Goal: Task Accomplishment & Management: Use online tool/utility

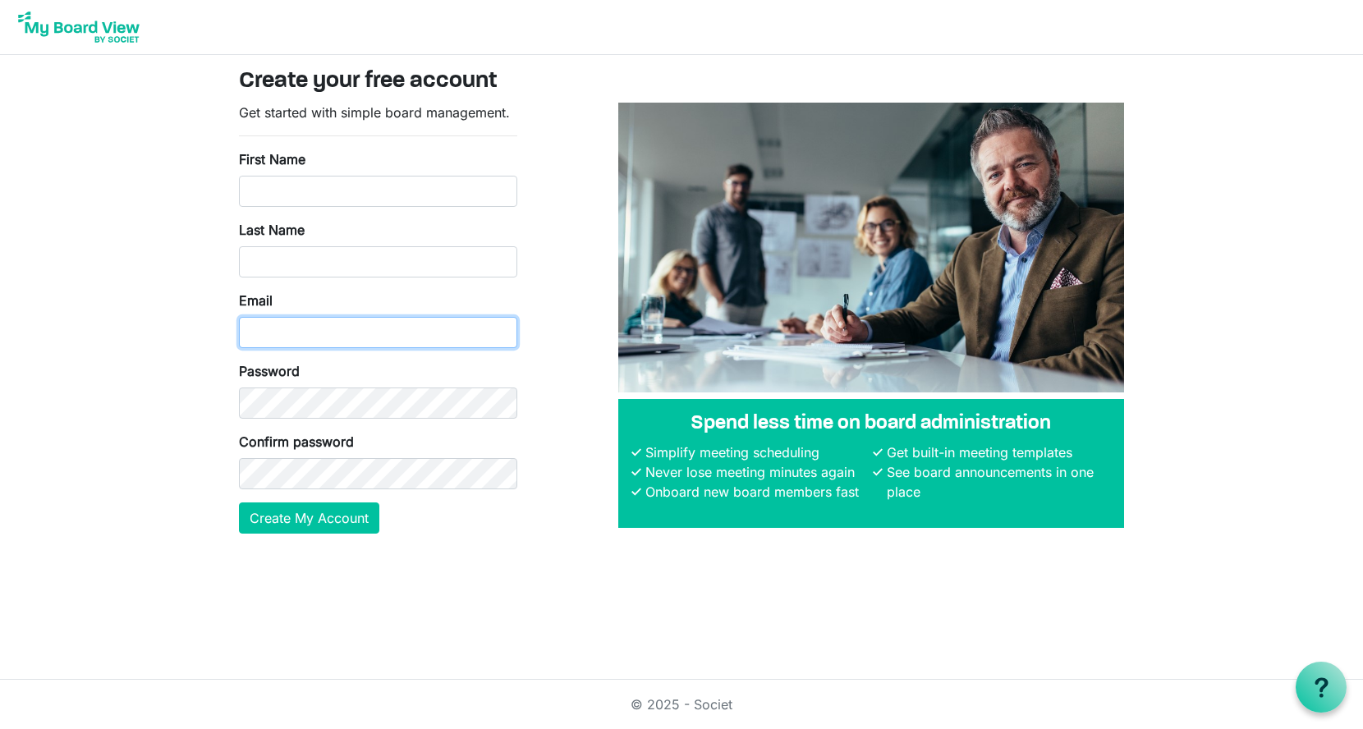
type input "georgia@arc-ad.org"
click at [105, 22] on img at bounding box center [78, 27] width 131 height 41
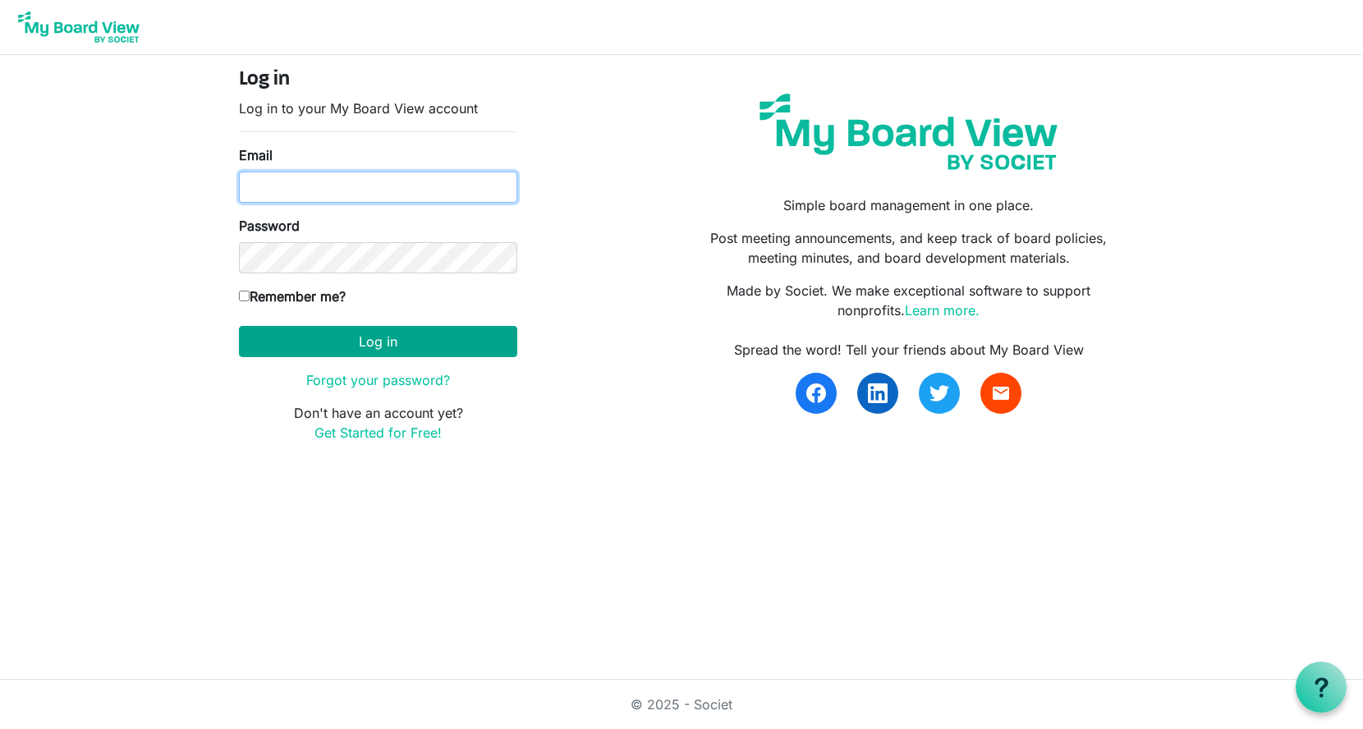
type input "georgia@arc-ad.org"
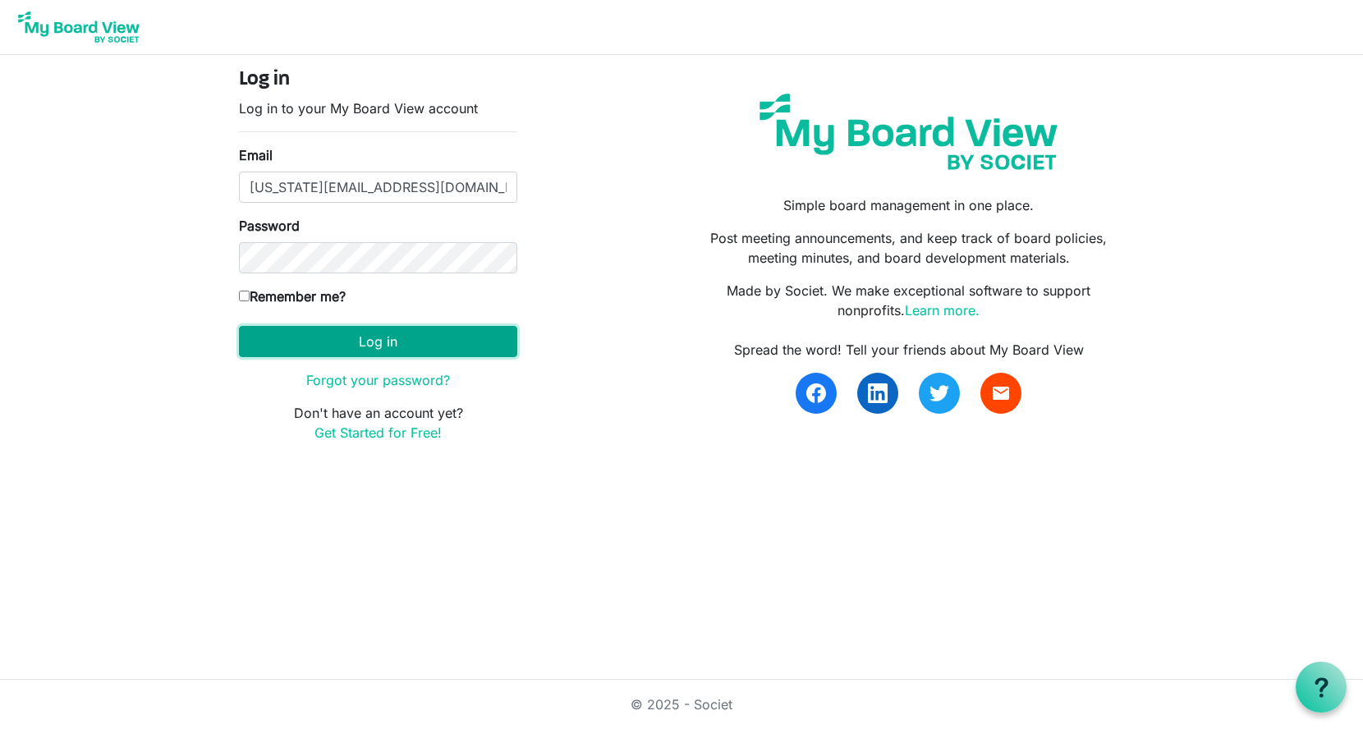
click at [389, 345] on button "Log in" at bounding box center [378, 341] width 278 height 31
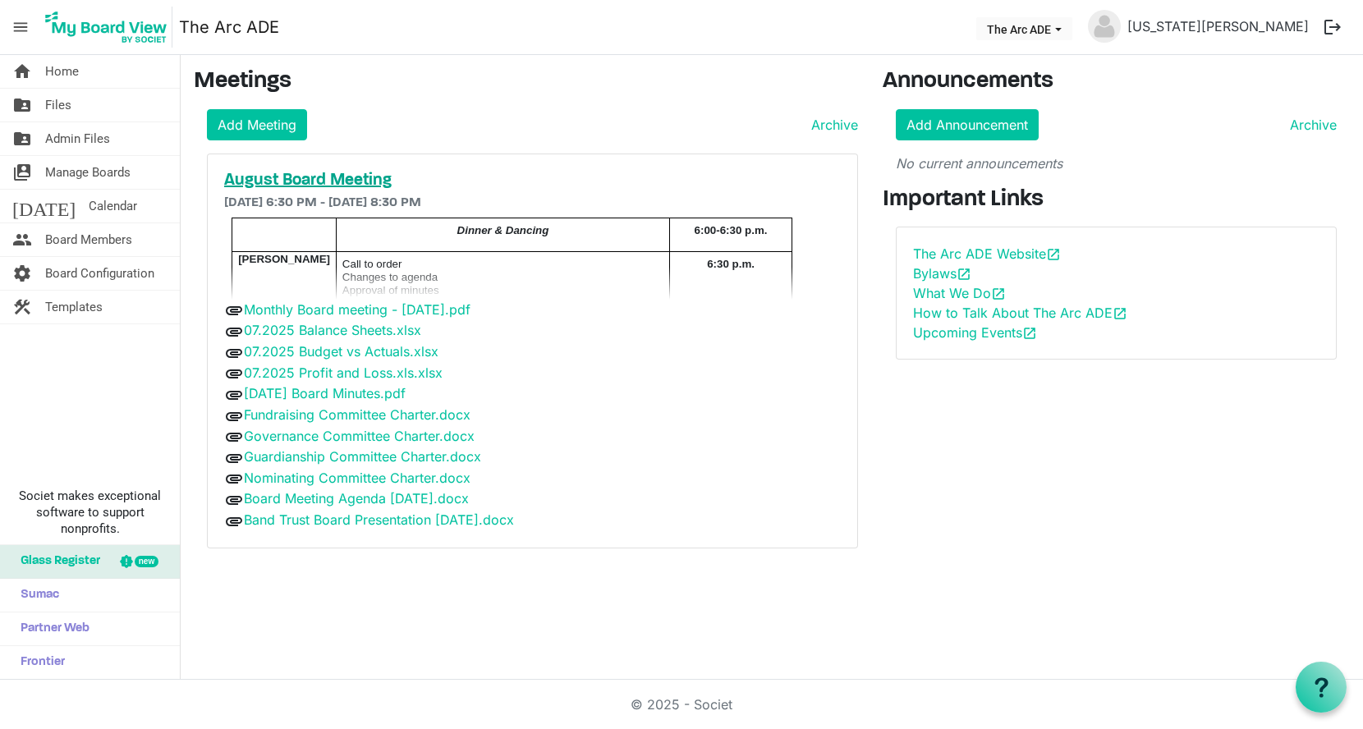
click at [372, 172] on h5 "August Board Meeting" at bounding box center [532, 181] width 617 height 20
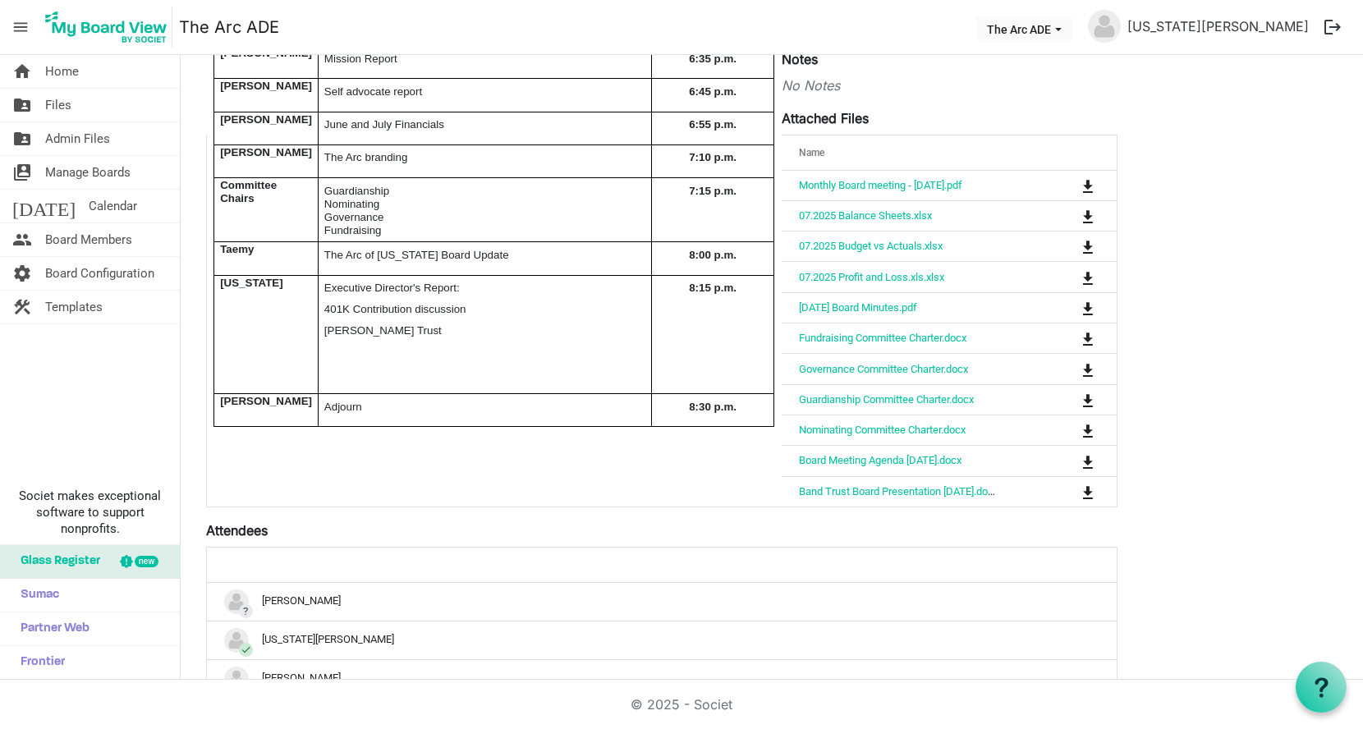
scroll to position [154, 0]
